Goal: Task Accomplishment & Management: Manage account settings

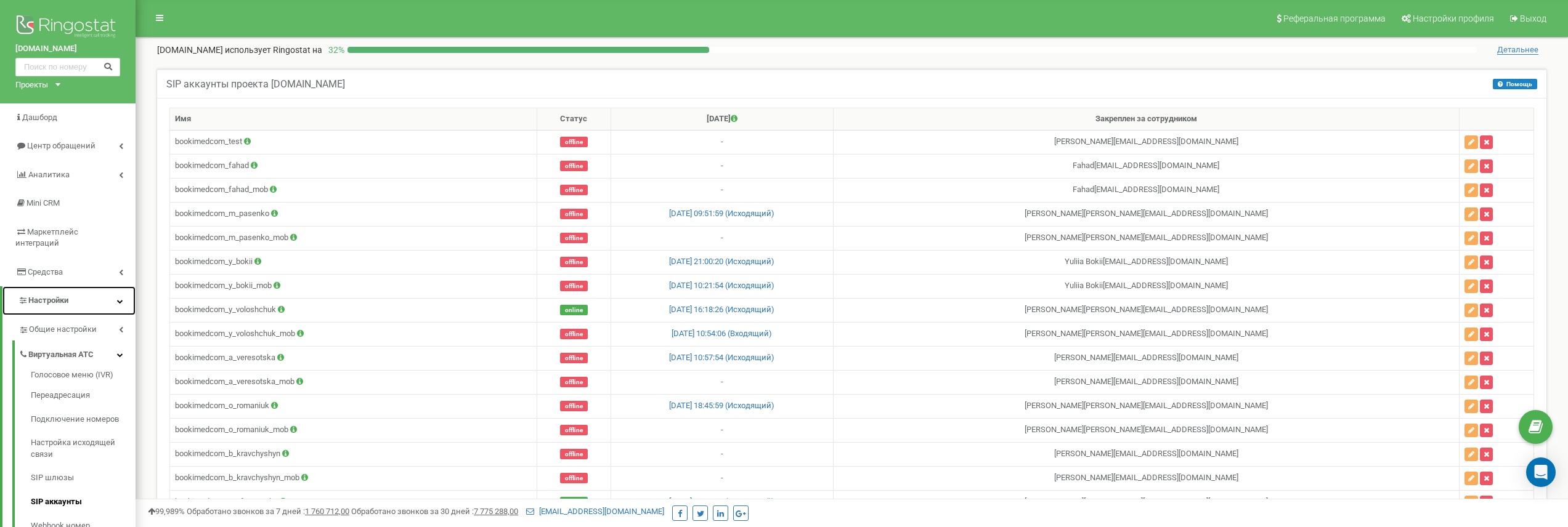
click at [54, 295] on span "Настройки" at bounding box center [48, 300] width 40 height 10
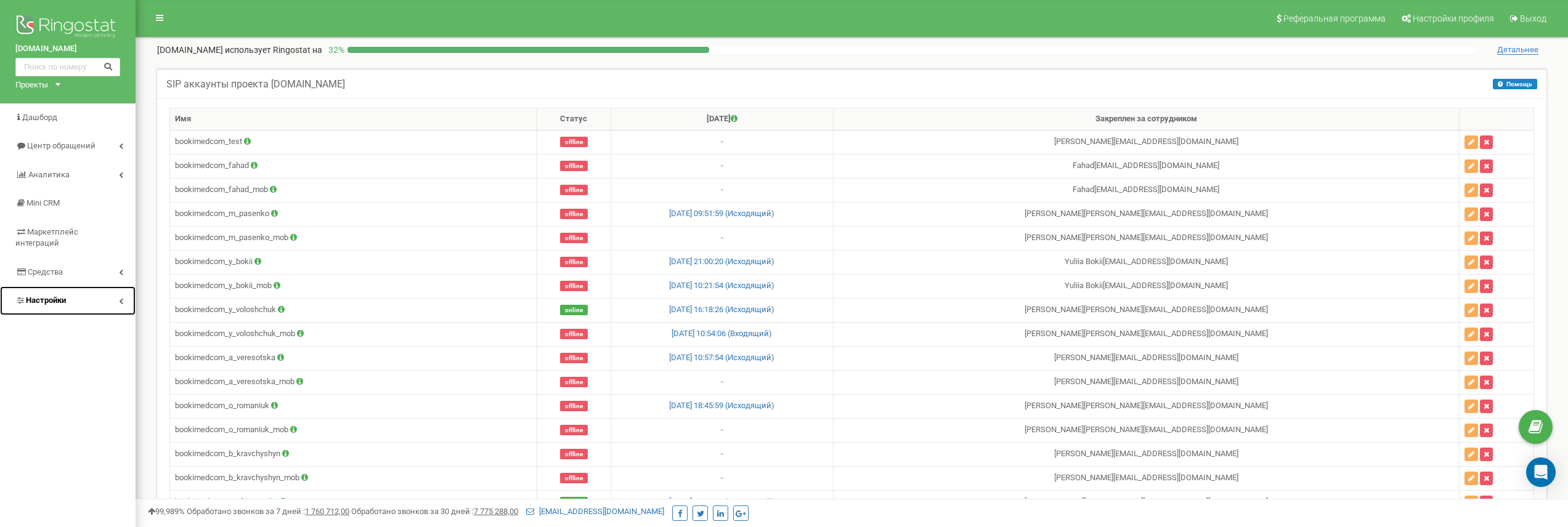
click at [54, 295] on span "Настройки" at bounding box center [46, 300] width 40 height 10
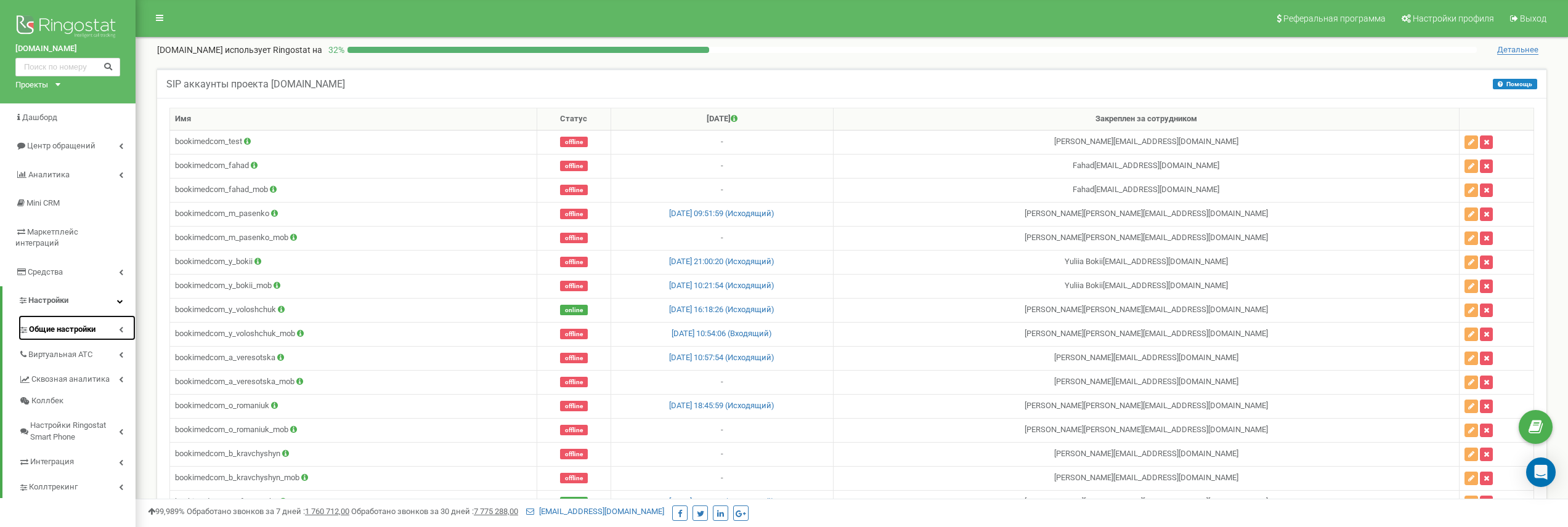
click at [58, 324] on span "Общие настройки" at bounding box center [62, 329] width 66 height 11
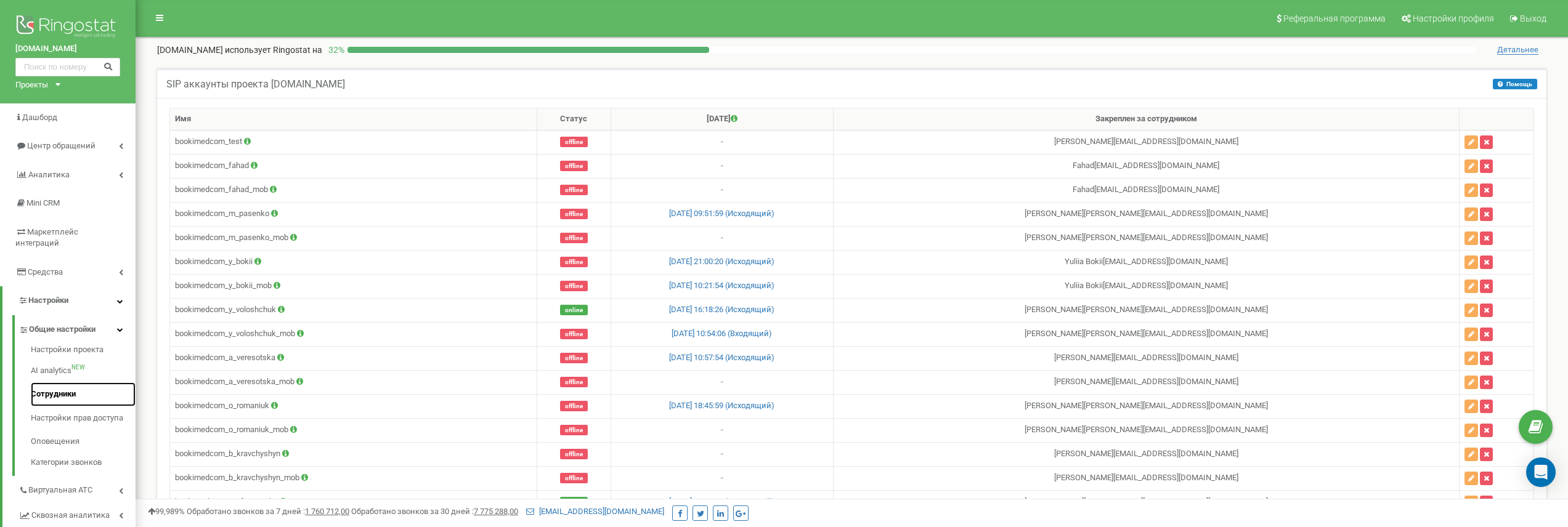
click at [54, 385] on link "Сотрудники" at bounding box center [83, 394] width 105 height 24
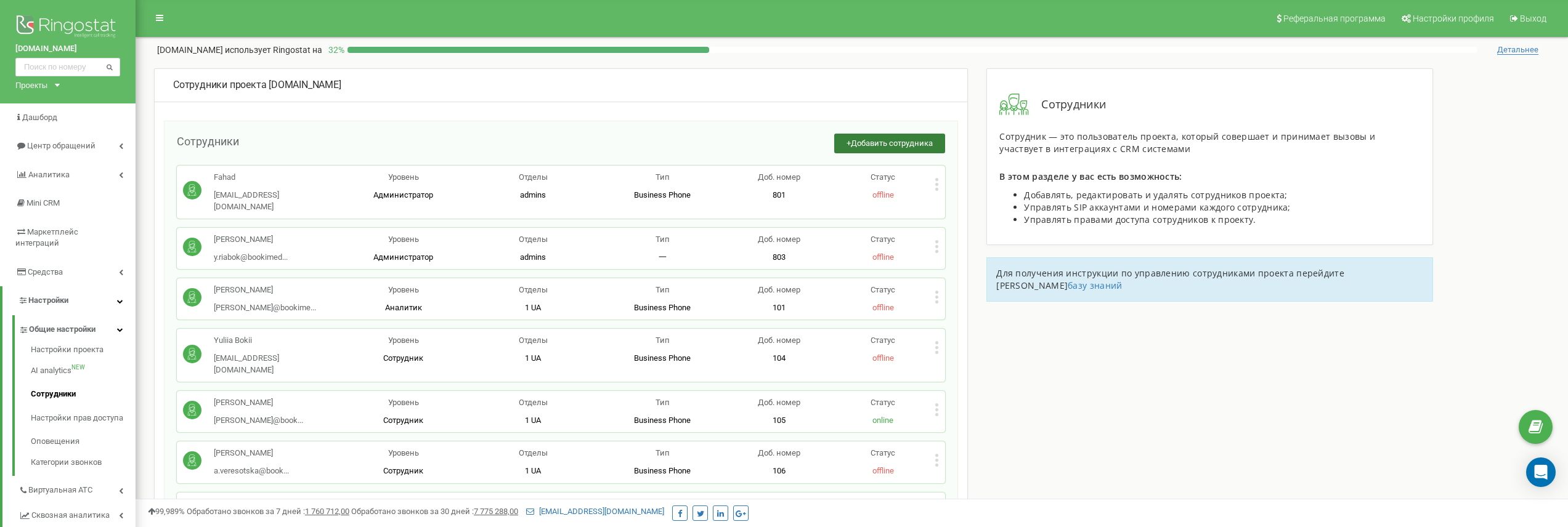
click at [886, 141] on span "Добавить сотрудника" at bounding box center [892, 143] width 82 height 10
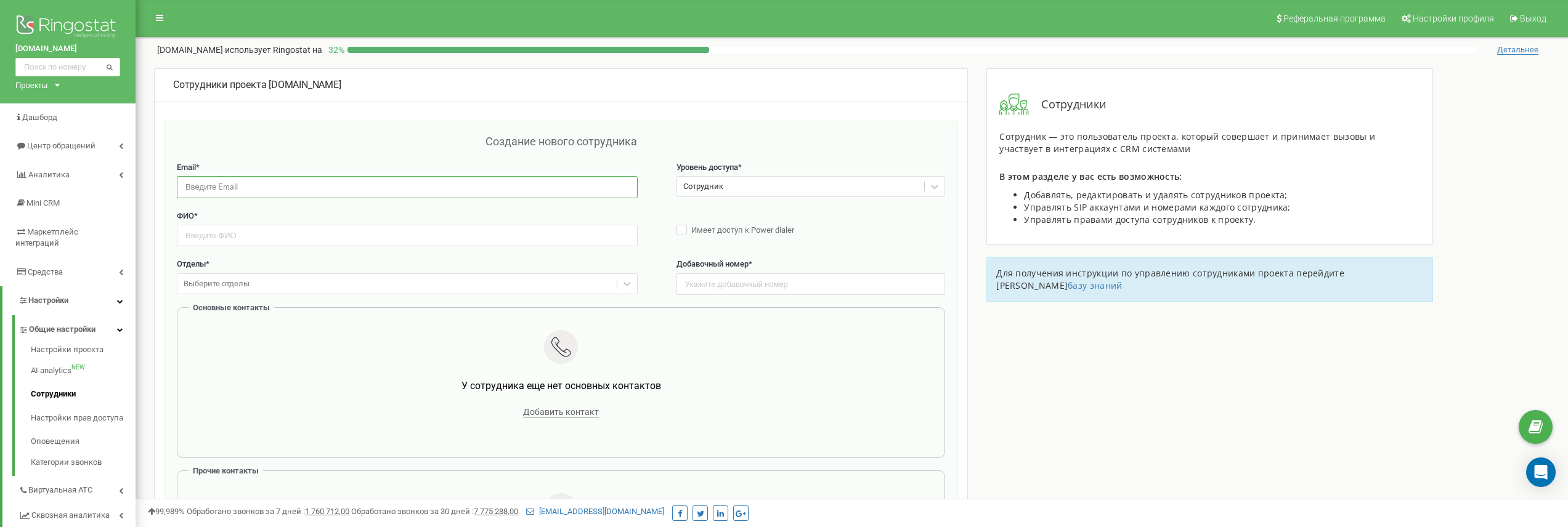
click at [424, 191] on input "email" at bounding box center [407, 187] width 461 height 22
paste input "Anastasiia Tykhonova"
type input "Anastasiia Tykhonova"
click at [218, 240] on input "text" at bounding box center [407, 235] width 461 height 22
paste input "Anastasiia Tykhonova"
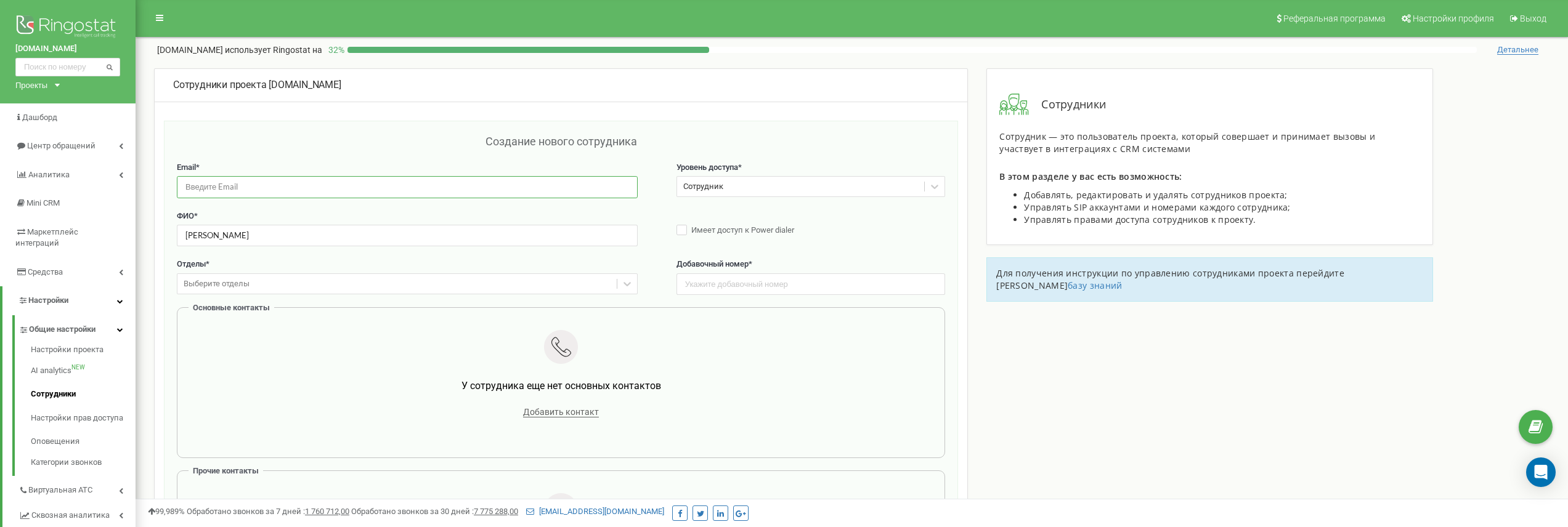
click at [220, 191] on input "email" at bounding box center [407, 187] width 461 height 22
click at [199, 232] on input "Anastasiia Tykhonova" at bounding box center [407, 235] width 461 height 22
drag, startPoint x: 201, startPoint y: 234, endPoint x: 150, endPoint y: 234, distance: 51.0
type input "Anastasiia Tykhonova"
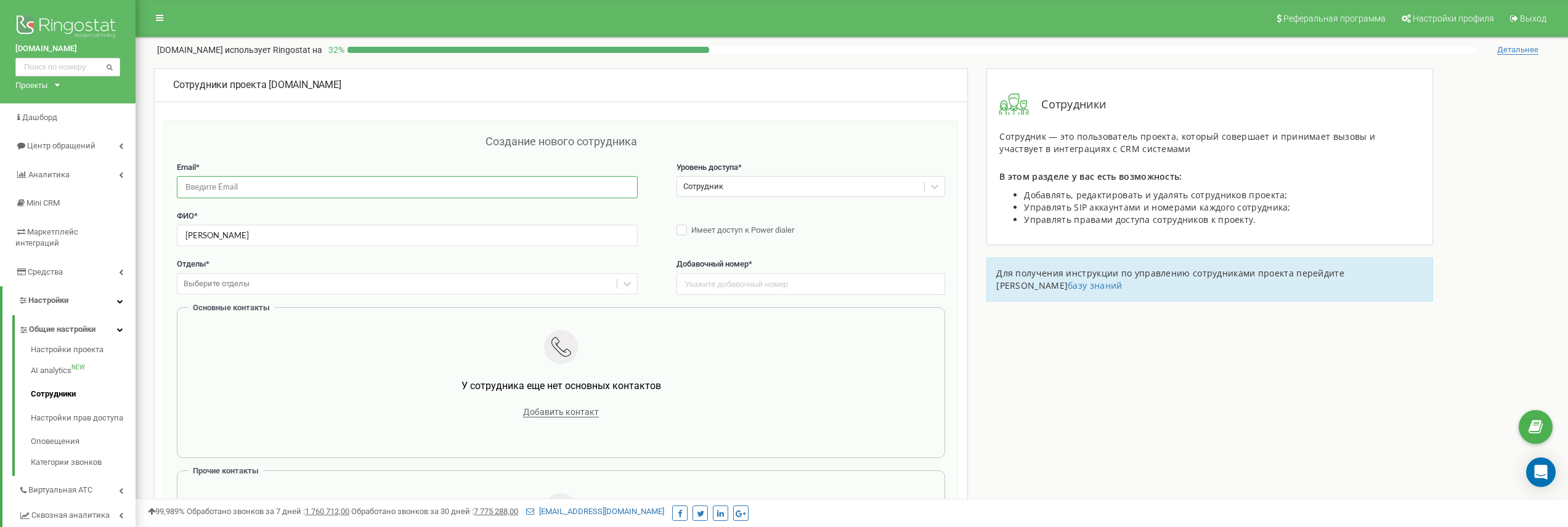
click at [249, 185] on input "email" at bounding box center [407, 187] width 461 height 22
paste input "a.tykhonova@bookimed.com"
type input "a.tykhonova@bookimed.com"
click at [729, 184] on div "Сотрудник" at bounding box center [800, 187] width 247 height 19
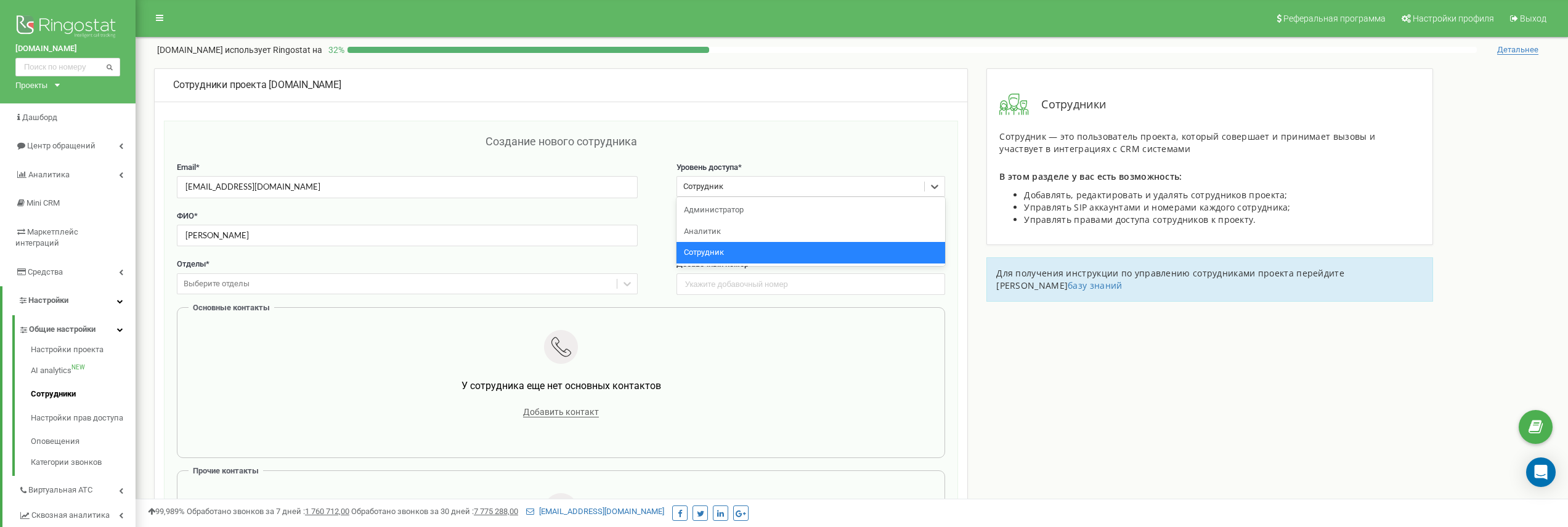
click at [729, 184] on div "Сотрудник" at bounding box center [800, 187] width 247 height 19
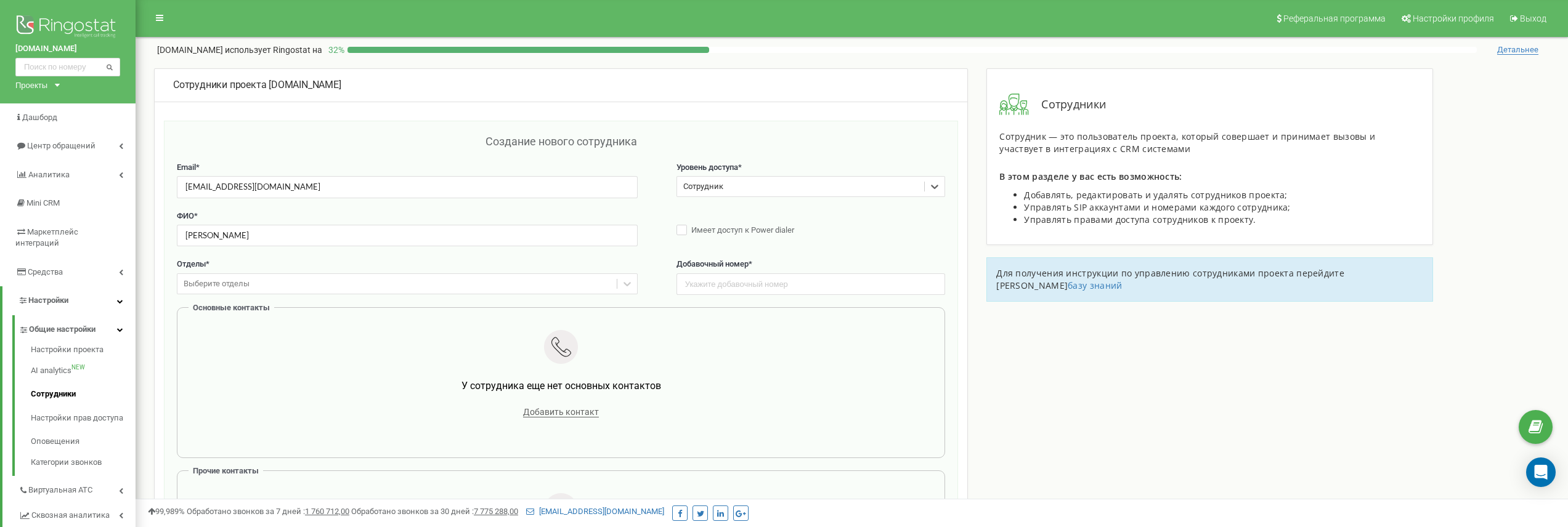
scroll to position [14, 0]
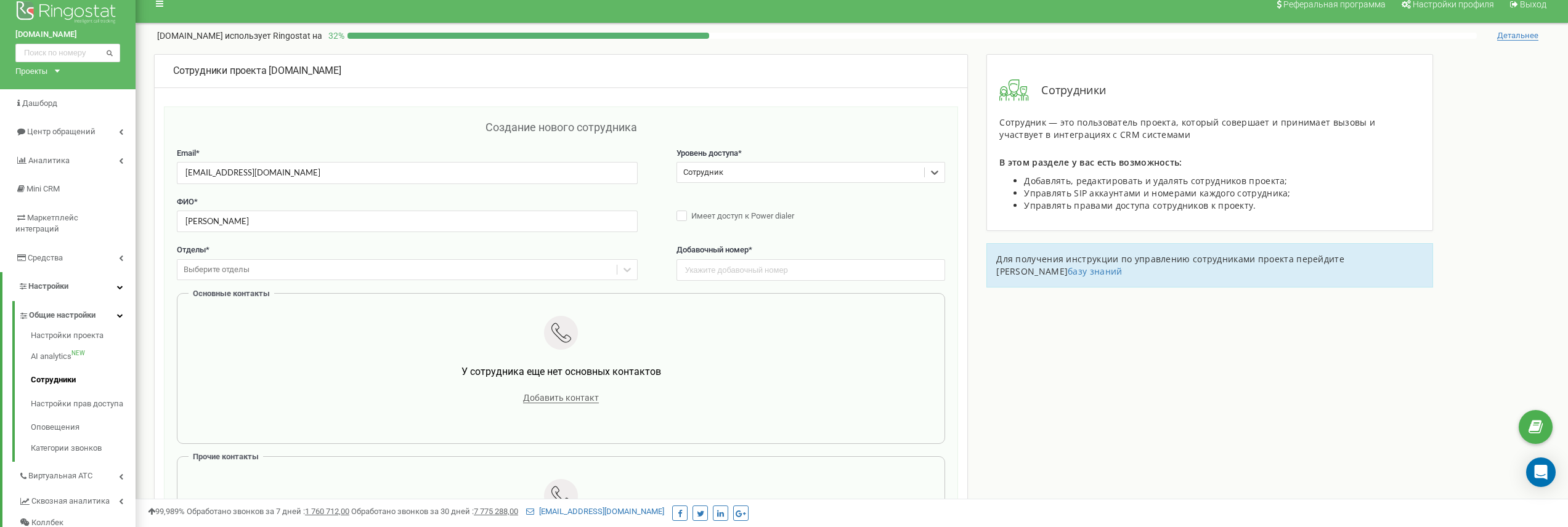
click at [333, 269] on div "Выберите отделы" at bounding box center [397, 270] width 439 height 19
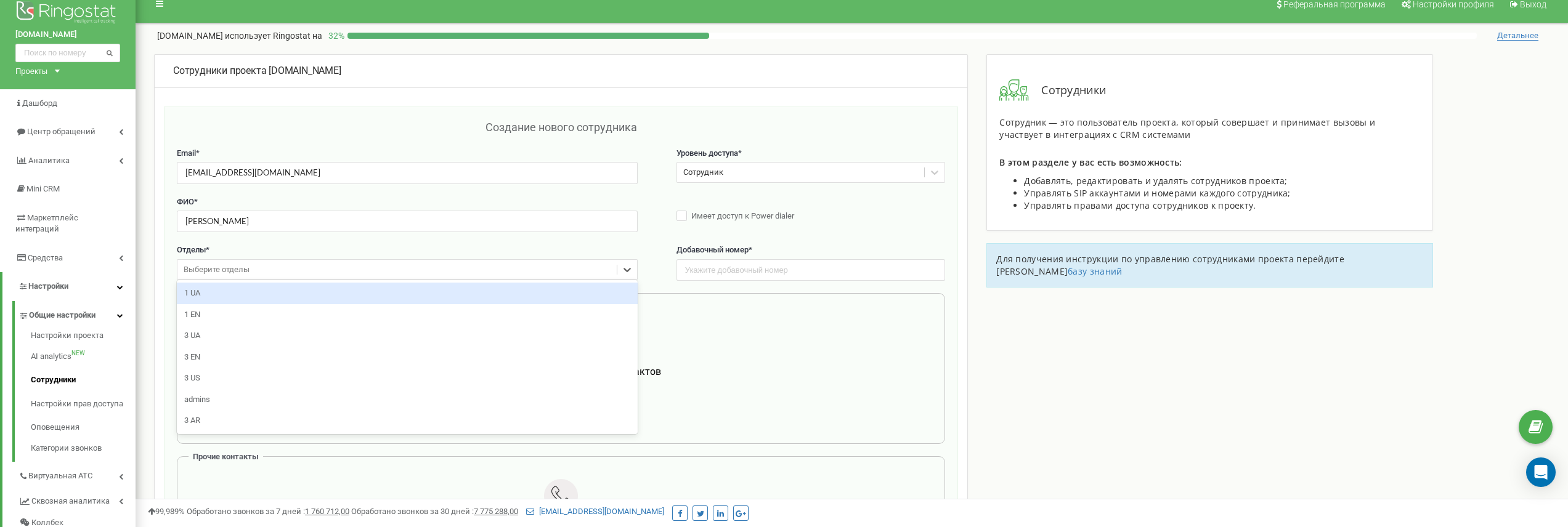
click at [323, 285] on div "1 UA" at bounding box center [407, 293] width 461 height 22
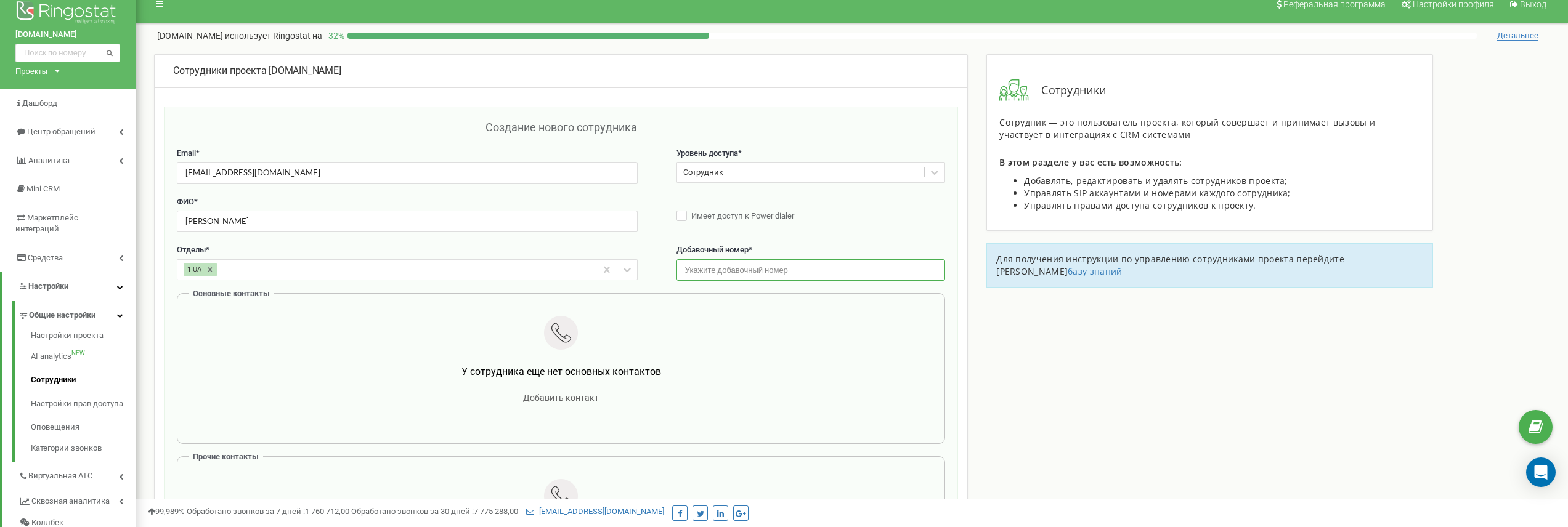
click at [714, 270] on input "text" at bounding box center [812, 270] width 269 height 22
paste input "102"
type input "102"
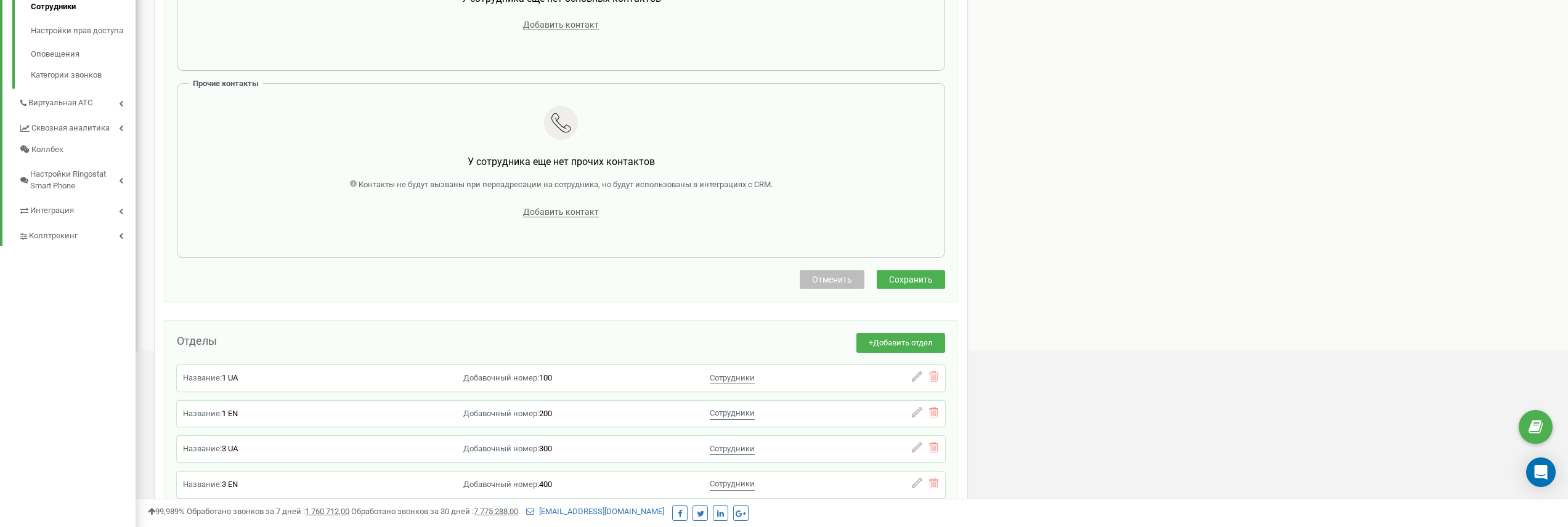
scroll to position [386, 0]
click at [907, 281] on span "Сохранить" at bounding box center [911, 281] width 44 height 10
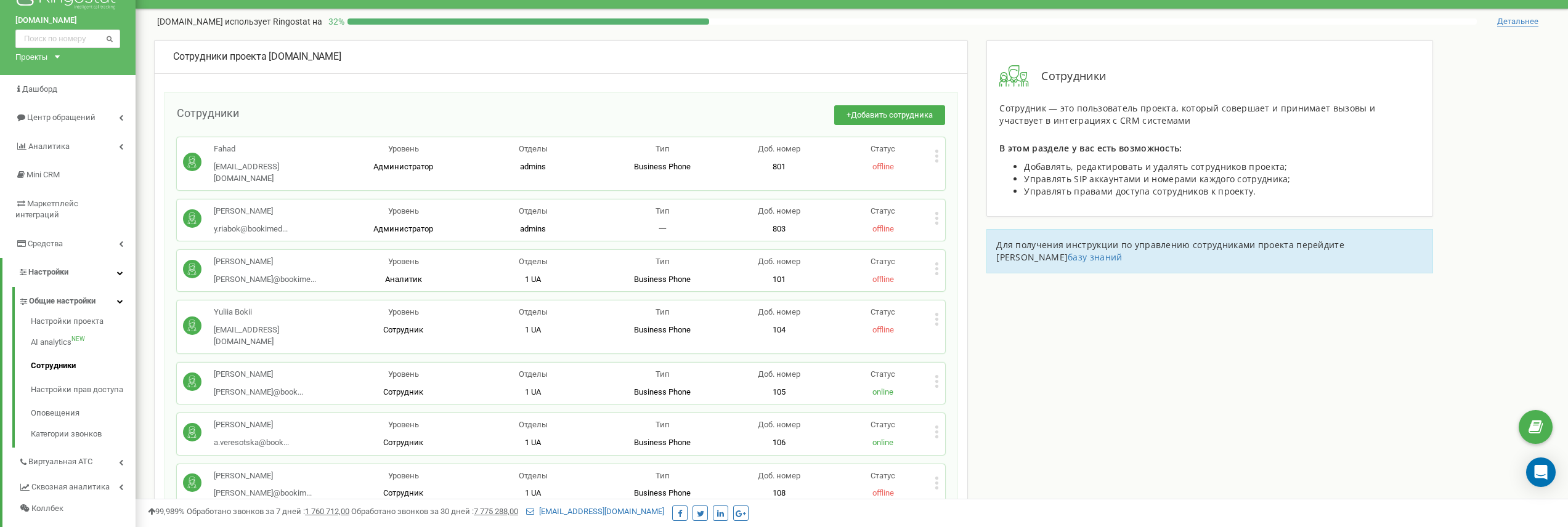
scroll to position [30, 0]
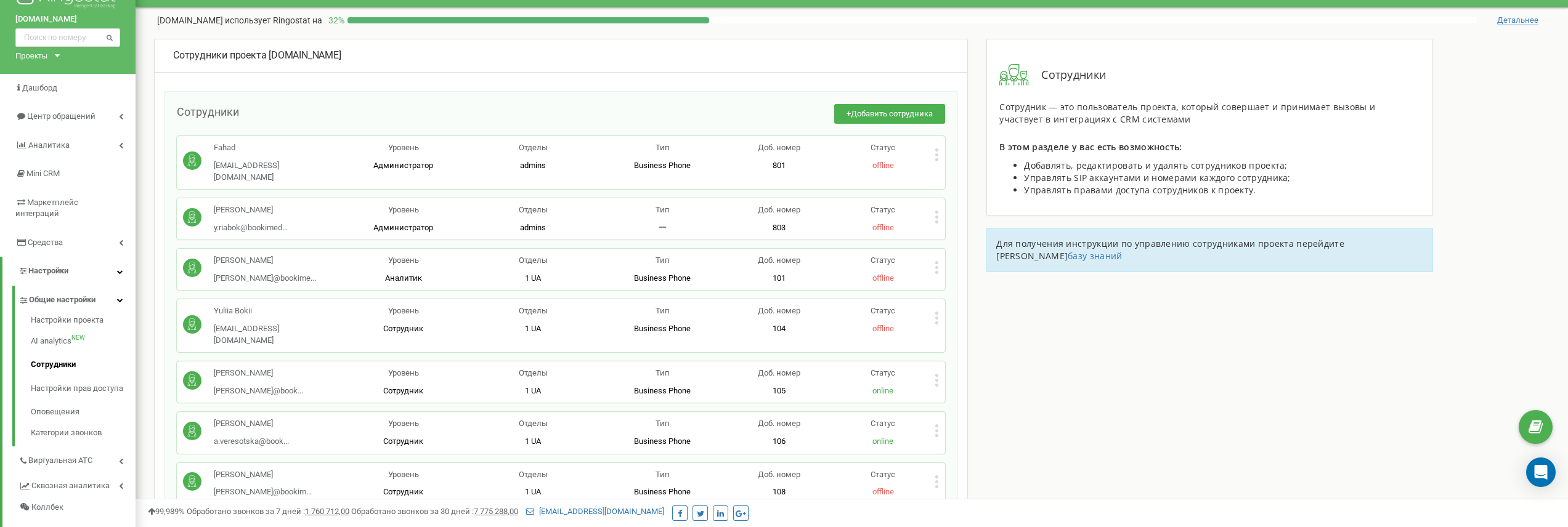
click at [654, 160] on p "Business Phone Полноценное рабочее место сотрудника со всеми возможностями, поз…" at bounding box center [662, 165] width 129 height 11
click at [316, 205] on div "Yana Riabok y.riabok@bookimed... y.riabok@bookimed.com" at bounding box center [261, 218] width 156 height 29
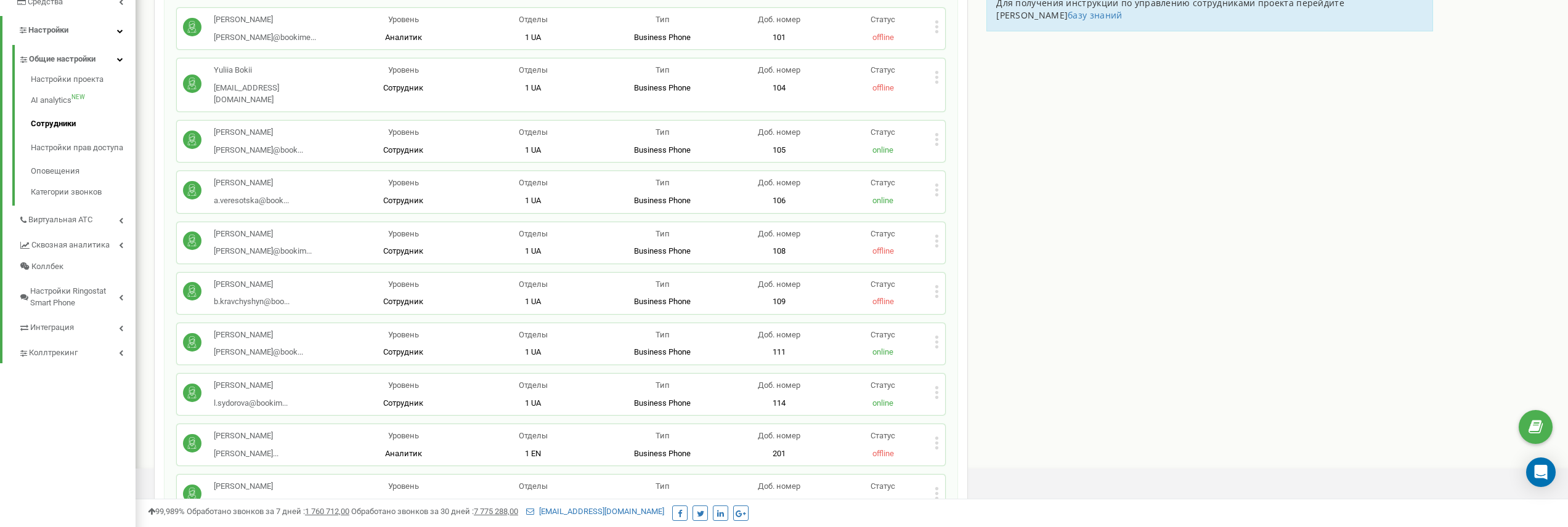
scroll to position [401, 0]
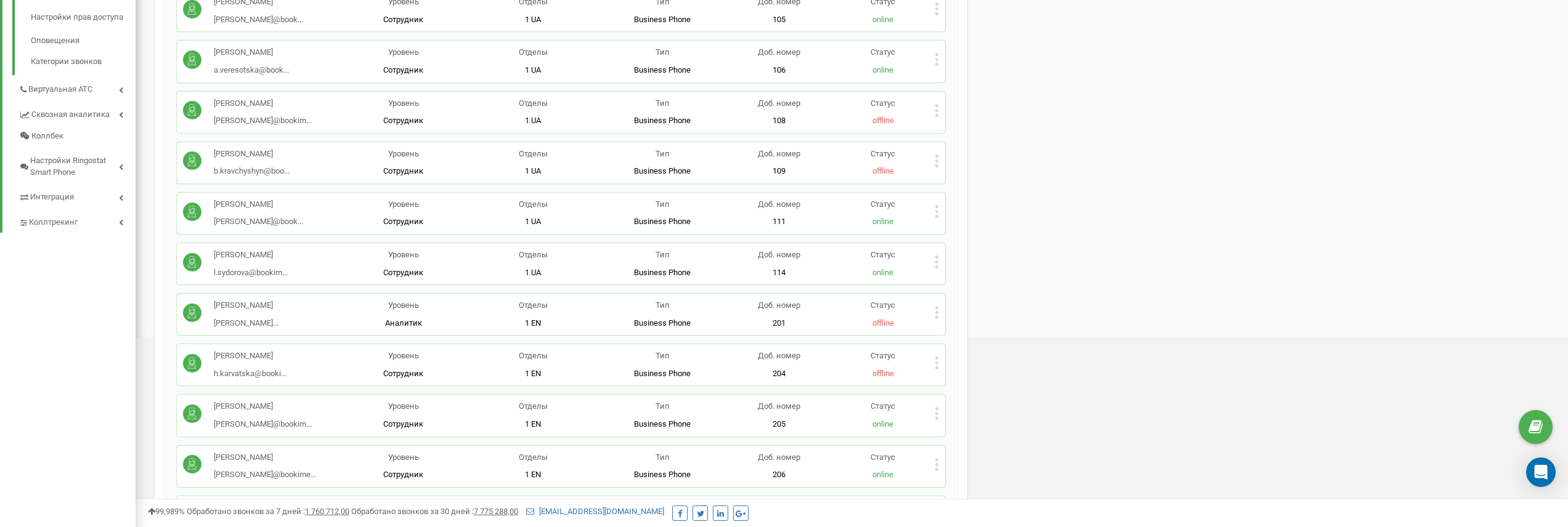
click at [324, 300] on div "Leila Garayeva l.garayeva@bookim... l.garayeva@bookimed.com" at bounding box center [261, 314] width 156 height 29
click at [937, 306] on icon at bounding box center [937, 312] width 4 height 13
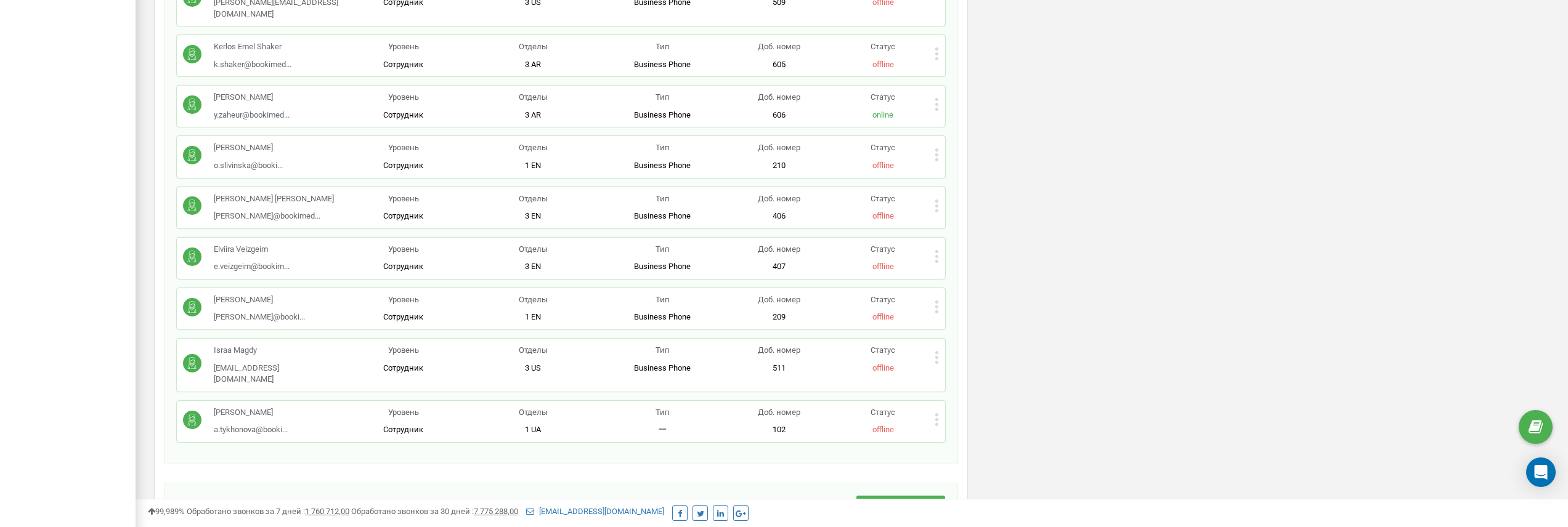
click at [940, 401] on div "Anastasiia Tykhonova a.tykhonova@booki... a.tykhonova@bookimed.com Уровень Сотр…" at bounding box center [561, 421] width 769 height 41
click at [936, 418] on icon at bounding box center [937, 420] width 3 height 3
click at [947, 434] on icon at bounding box center [947, 439] width 10 height 10
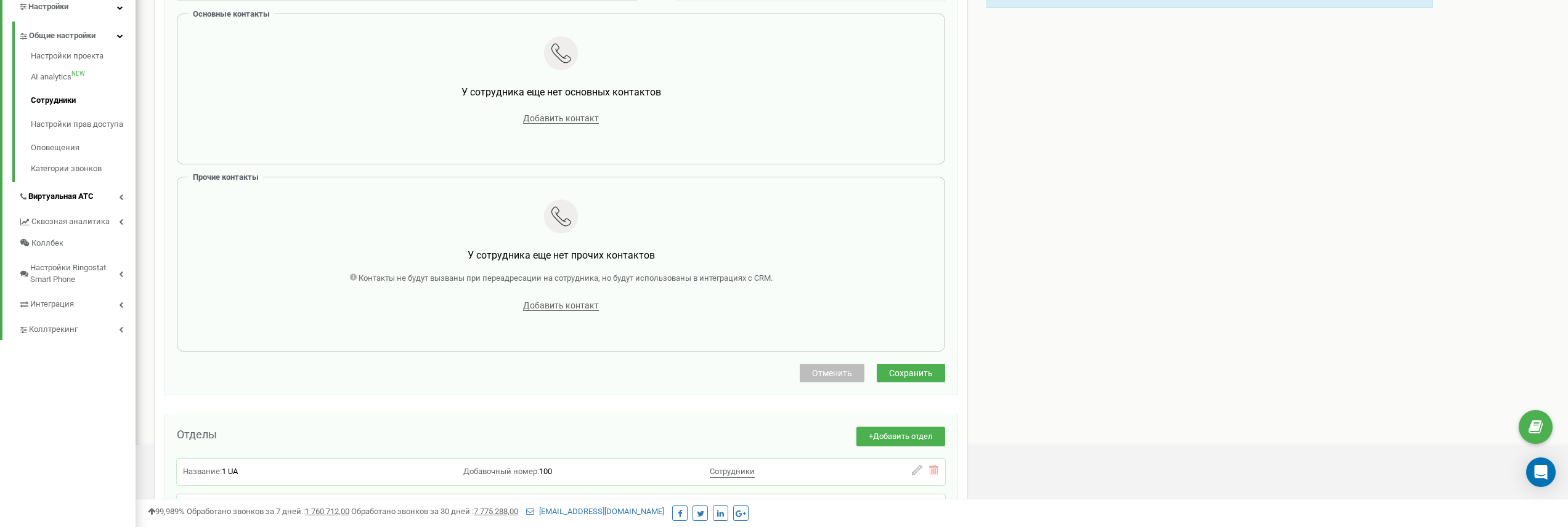
scroll to position [295, 0]
click at [66, 191] on link "Виртуальная АТС" at bounding box center [77, 193] width 117 height 25
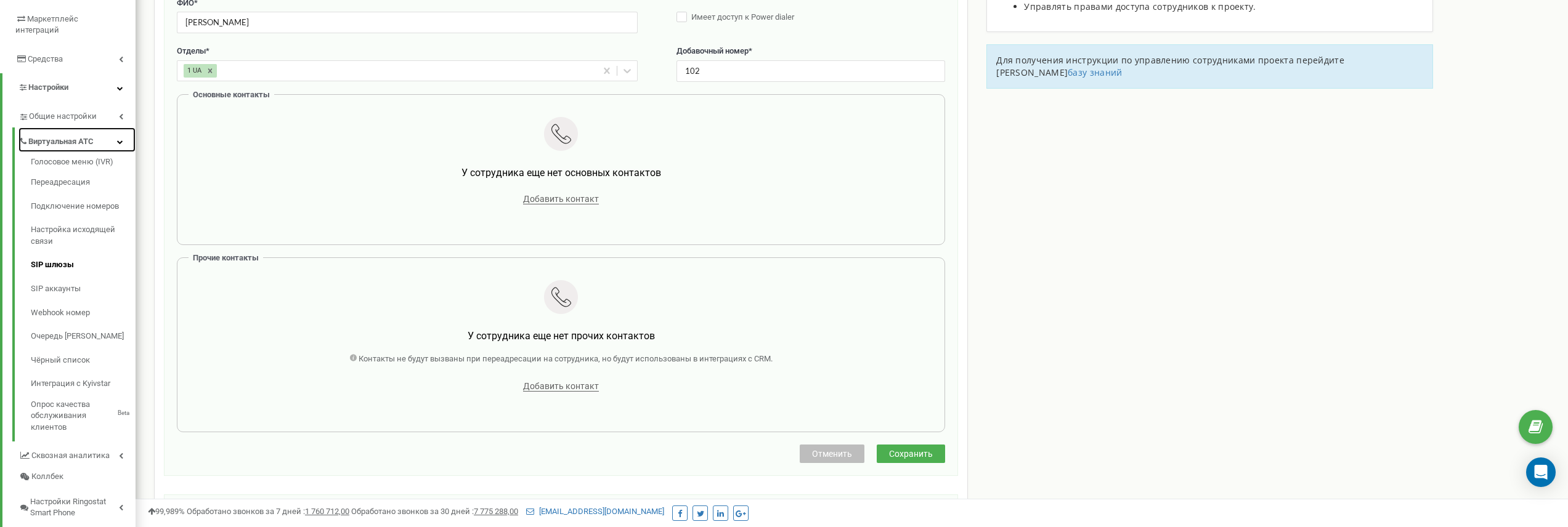
scroll to position [205, 0]
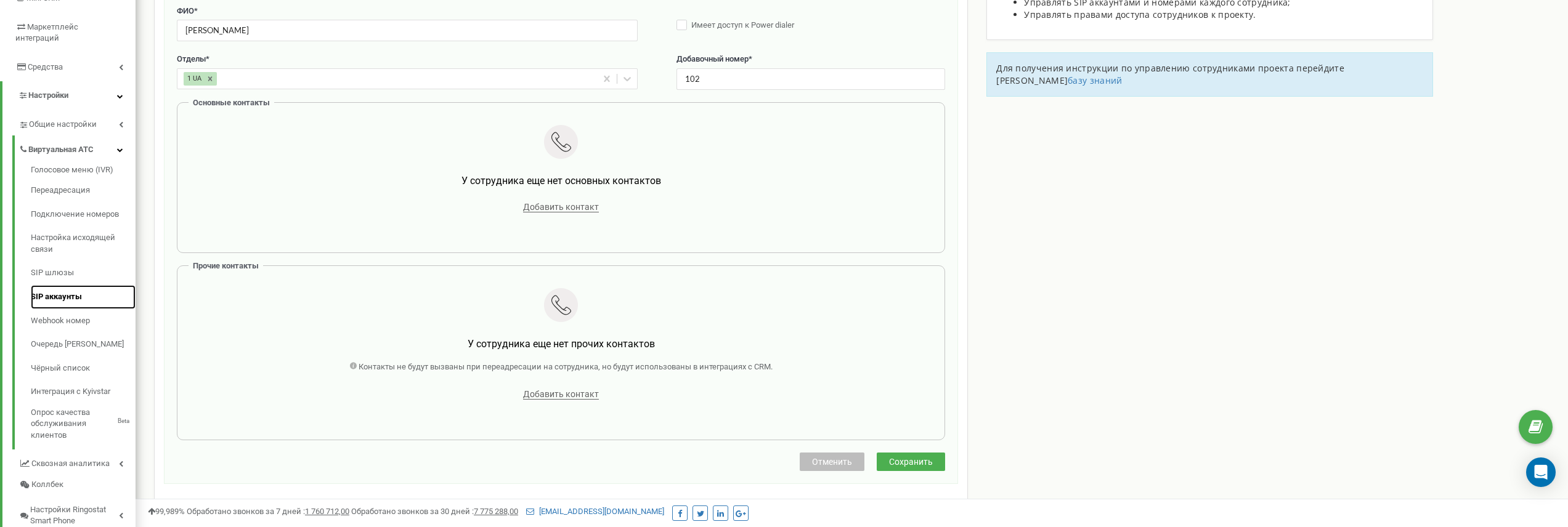
click at [64, 285] on link "SIP аккаунты" at bounding box center [83, 296] width 105 height 24
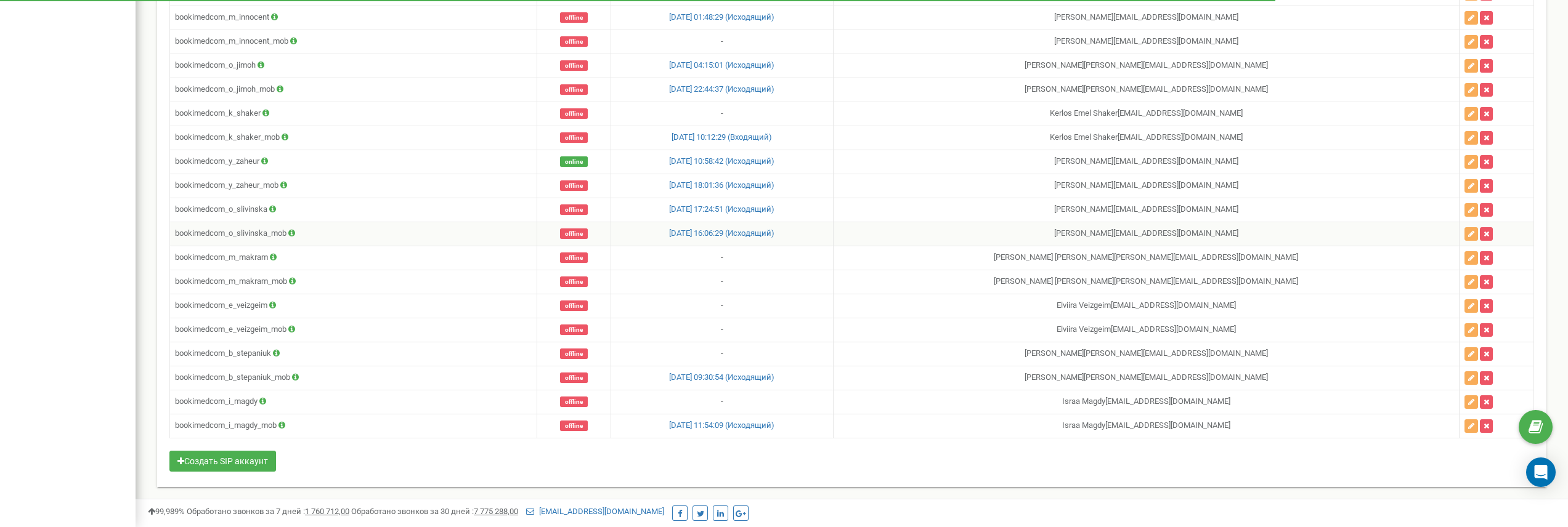
scroll to position [3316, 0]
click at [235, 467] on button "Создать SIP аккаунт" at bounding box center [223, 464] width 107 height 21
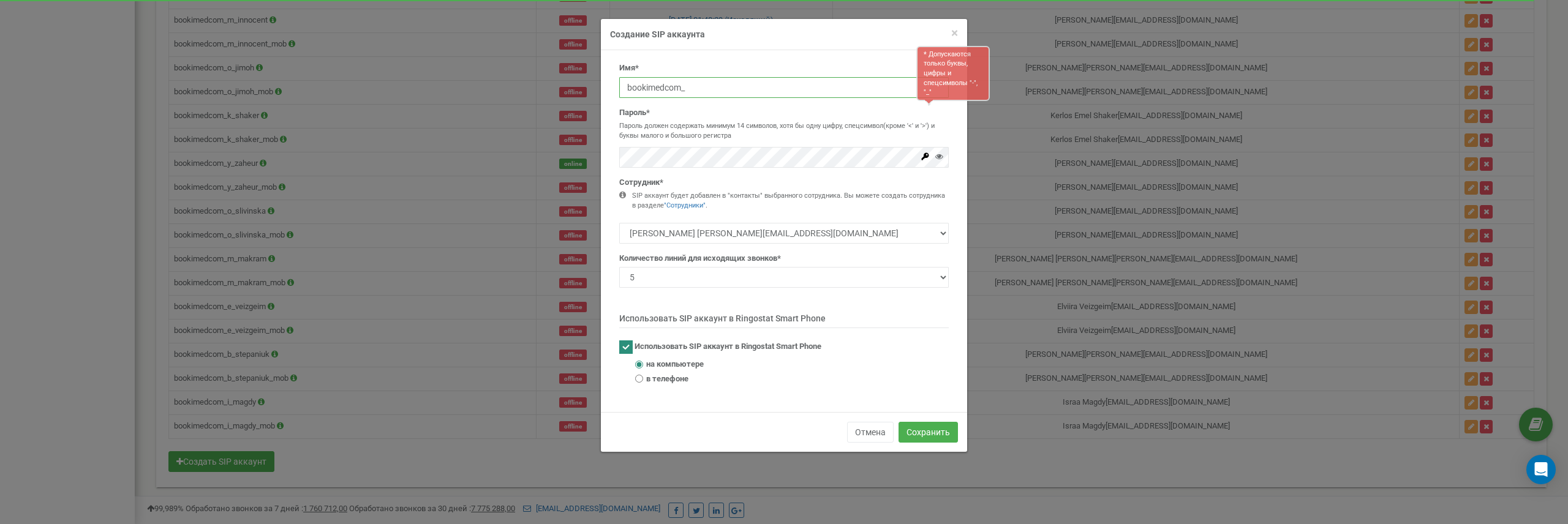
click at [722, 91] on input "bookimedcom_" at bounding box center [783, 88] width 329 height 21
paste input "a.[PERSON_NAME]"
click at [691, 91] on input "bookimedcom_a.[PERSON_NAME]" at bounding box center [783, 88] width 329 height 21
type input "bookimedcom_a_tykhonov"
click at [778, 88] on input "bookimedcom_a_tykhonov" at bounding box center [783, 88] width 329 height 21
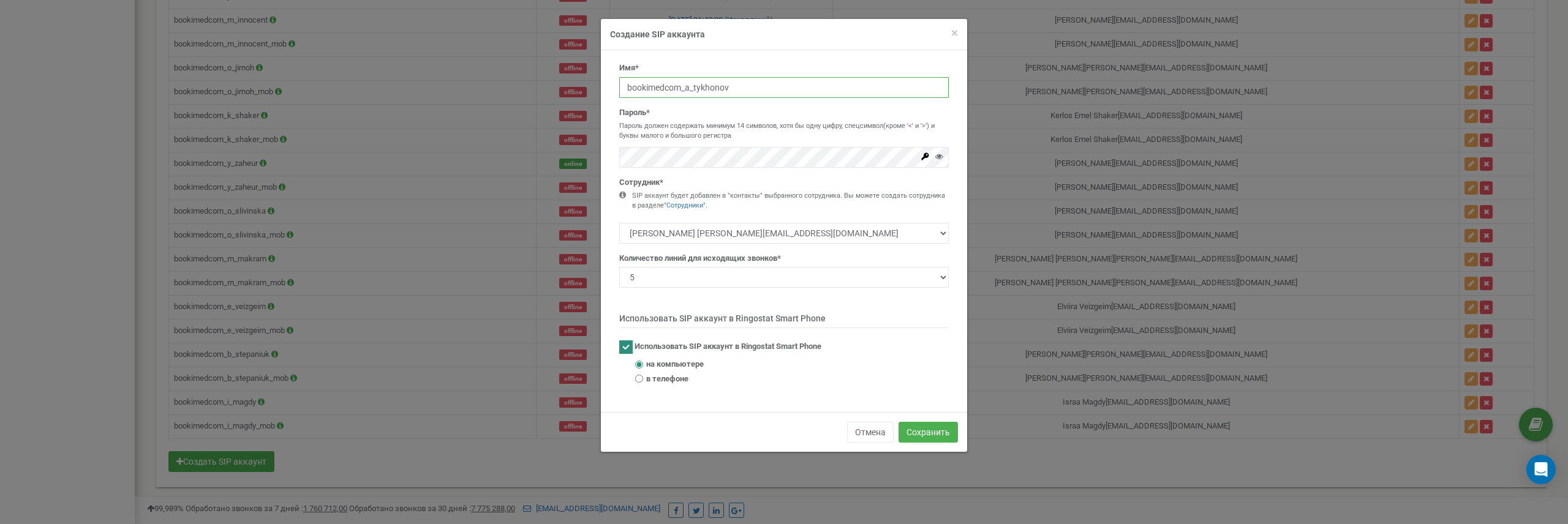
click at [778, 88] on input "bookimedcom_a_tykhonov" at bounding box center [783, 88] width 329 height 21
click at [940, 156] on icon at bounding box center [939, 156] width 8 height 8
click at [923, 156] on icon at bounding box center [925, 156] width 7 height 7
click at [749, 130] on p "Пароль должен содержать минимум 14 символов, хотя бы одну цифру, спецсимвол(кро…" at bounding box center [783, 131] width 329 height 19
click at [765, 233] on select "[PERSON_NAME] [PERSON_NAME][EMAIL_ADDRESS][DOMAIN_NAME] [PERSON_NAME] [EMAIL_AD…" at bounding box center [783, 233] width 329 height 21
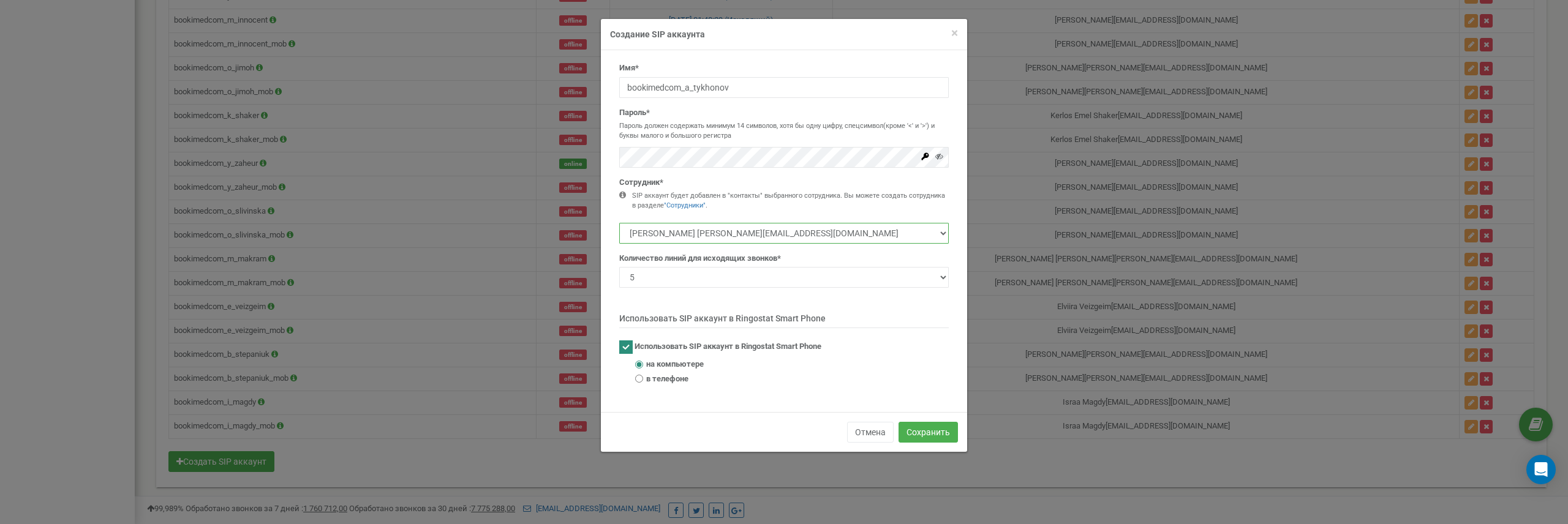
select select "485880"
click at [619, 222] on select "[PERSON_NAME] [PERSON_NAME][EMAIL_ADDRESS][DOMAIN_NAME] [PERSON_NAME] [EMAIL_AD…" at bounding box center [783, 233] width 329 height 21
click at [749, 275] on select "1 2 3 4 5 10 20 50 100" at bounding box center [783, 277] width 329 height 21
click at [619, 267] on select "1 2 3 4 5 10 20 50 100" at bounding box center [783, 277] width 329 height 21
click at [704, 85] on input "bookimedcom_a_tykhonov" at bounding box center [783, 88] width 329 height 21
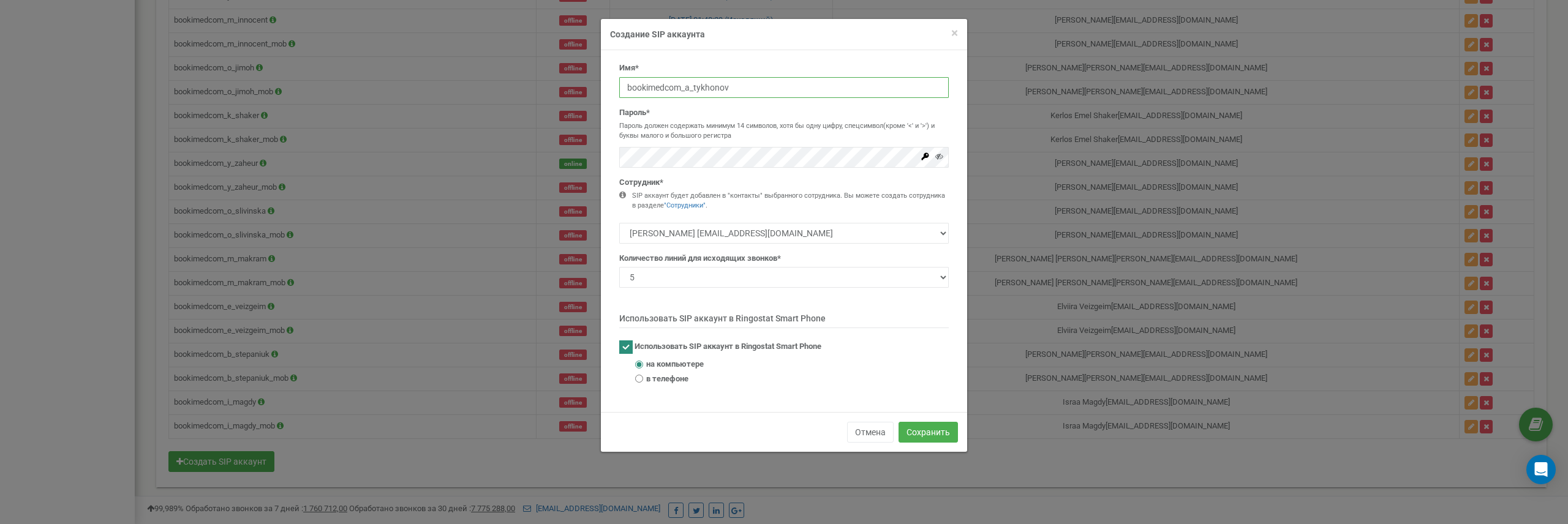
drag, startPoint x: 734, startPoint y: 87, endPoint x: 686, endPoint y: 92, distance: 48.3
click at [686, 92] on input "bookimedcom_a_tykhonov" at bounding box center [783, 88] width 329 height 21
click at [692, 88] on input "bookimedcom_a_tykhonov" at bounding box center [783, 88] width 329 height 21
click at [929, 430] on button "Сохранить" at bounding box center [928, 432] width 59 height 21
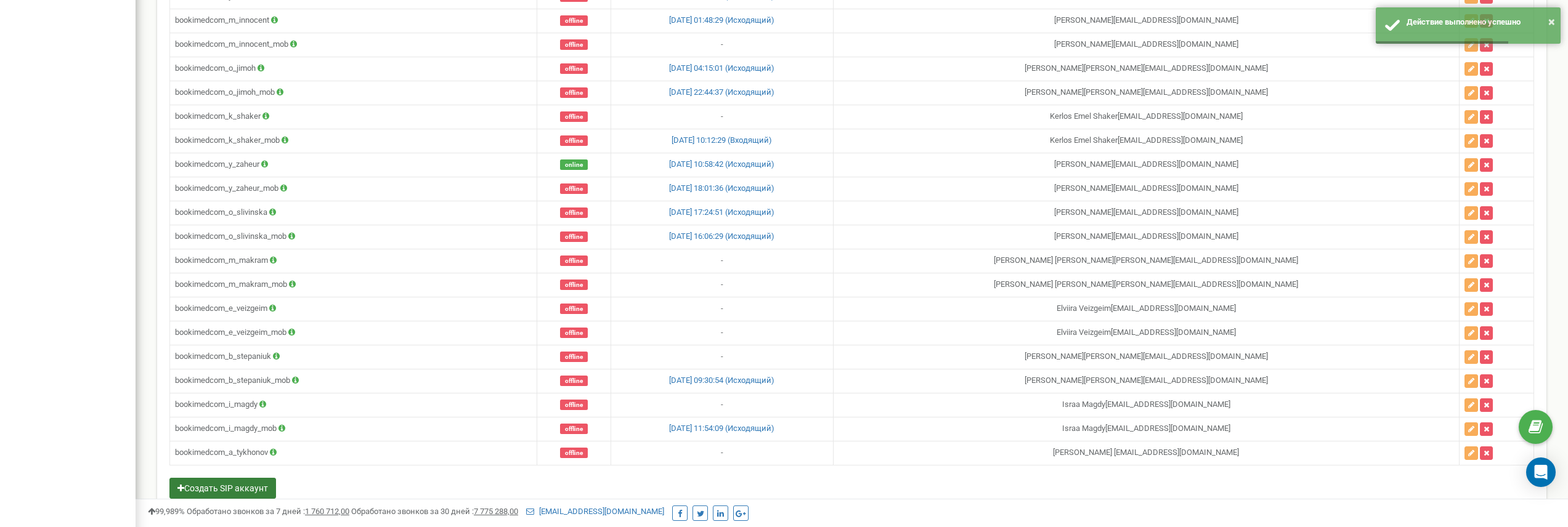
click at [255, 489] on button "Создать SIP аккаунт" at bounding box center [223, 489] width 107 height 21
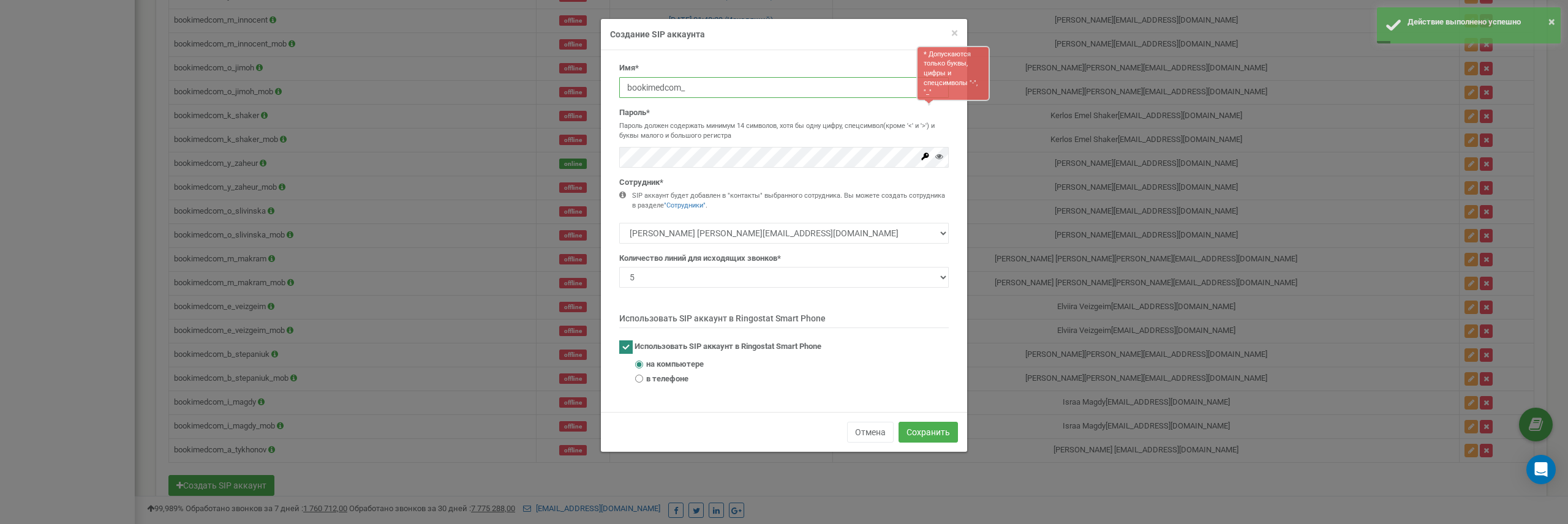
click at [695, 91] on input "bookimedcom_" at bounding box center [783, 88] width 329 height 21
paste input "a_tykhonov_mob"
type input "bookimedcom_a_tykhonov_mob"
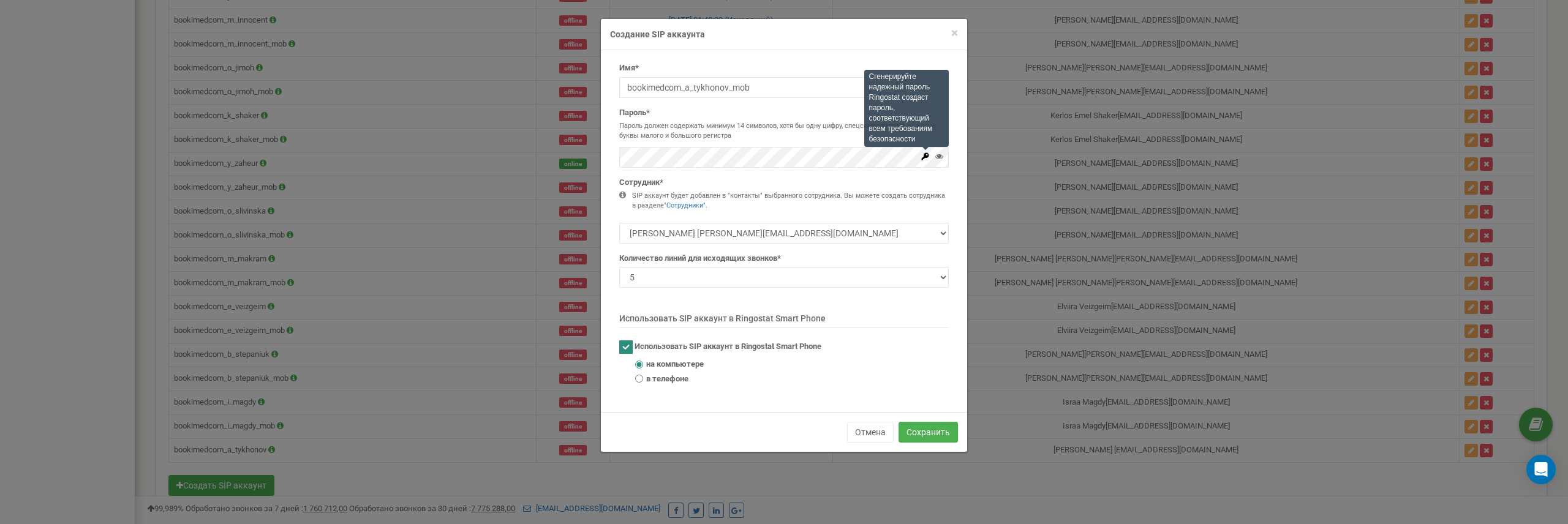
click at [924, 156] on icon at bounding box center [925, 156] width 7 height 7
click at [828, 395] on div "Имя* bookimedcom_a_tykhonov_mob Пароль* Пароль должен содержать минимум 14 симв…" at bounding box center [783, 231] width 366 height 361
click at [677, 375] on span "в телефоне" at bounding box center [667, 379] width 43 height 11
click at [643, 375] on input "в телефоне" at bounding box center [639, 378] width 8 height 8
radio input "true"
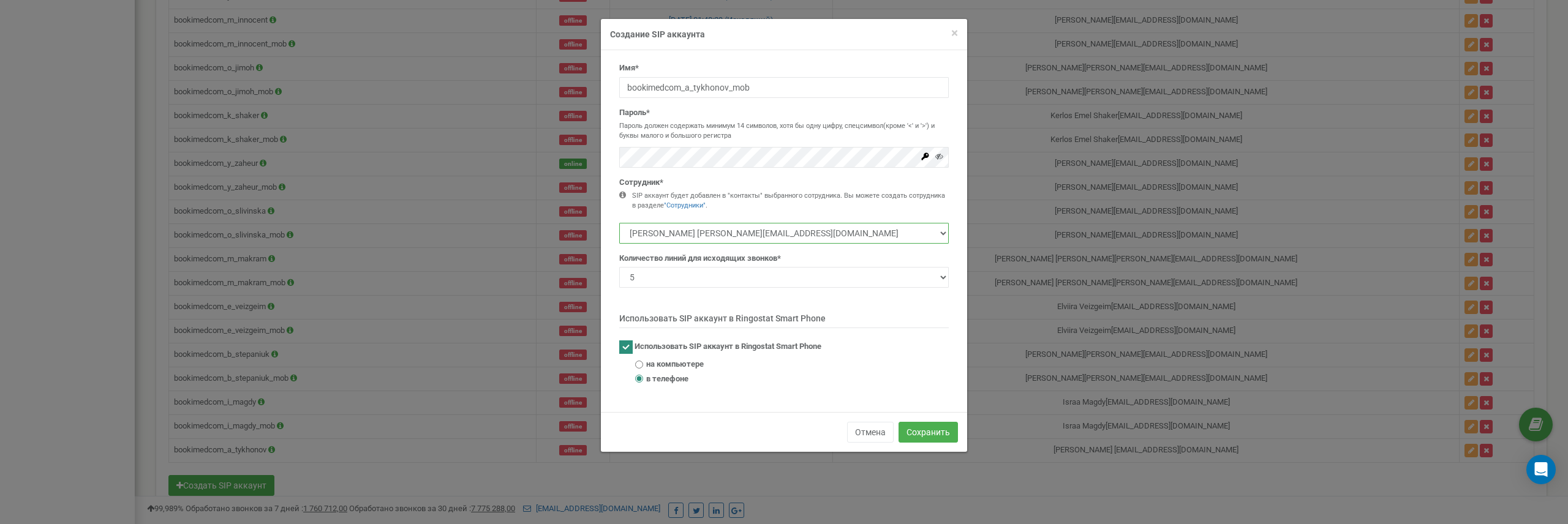
click at [770, 233] on select "[PERSON_NAME] [PERSON_NAME][EMAIL_ADDRESS][DOMAIN_NAME] [PERSON_NAME] [EMAIL_AD…" at bounding box center [783, 233] width 329 height 21
select select "485880"
click at [619, 222] on select "[PERSON_NAME] [PERSON_NAME][EMAIL_ADDRESS][DOMAIN_NAME] [PERSON_NAME] [EMAIL_AD…" at bounding box center [783, 233] width 329 height 21
click at [914, 427] on button "Сохранить" at bounding box center [928, 432] width 59 height 21
